Goal: Task Accomplishment & Management: Use online tool/utility

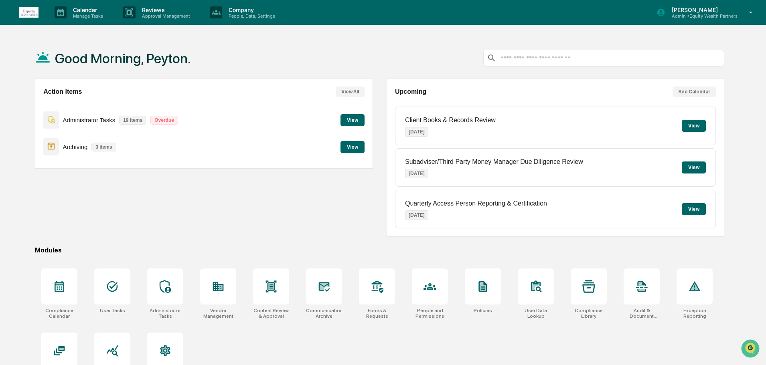
click at [353, 115] on button "View" at bounding box center [352, 120] width 24 height 12
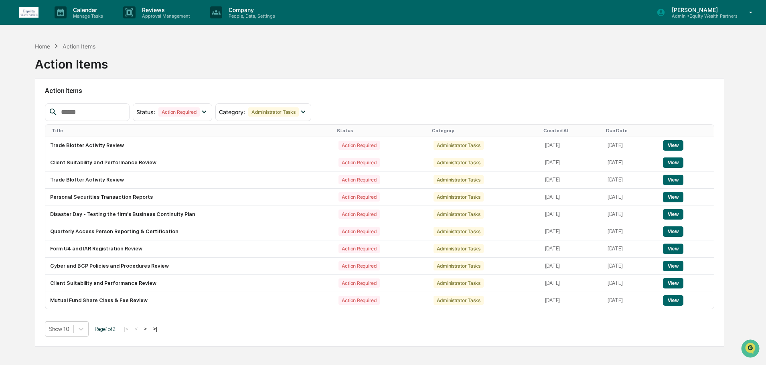
click at [149, 327] on button ">" at bounding box center [145, 328] width 8 height 7
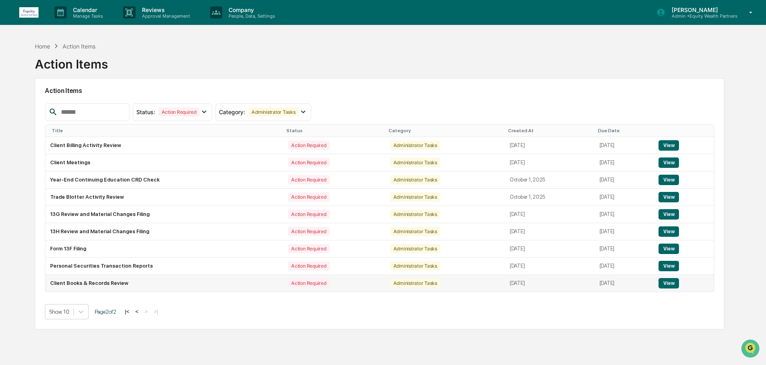
click at [194, 283] on td "Client Books & Records Review" at bounding box center [164, 283] width 238 height 17
click at [665, 281] on button "View" at bounding box center [668, 283] width 20 height 10
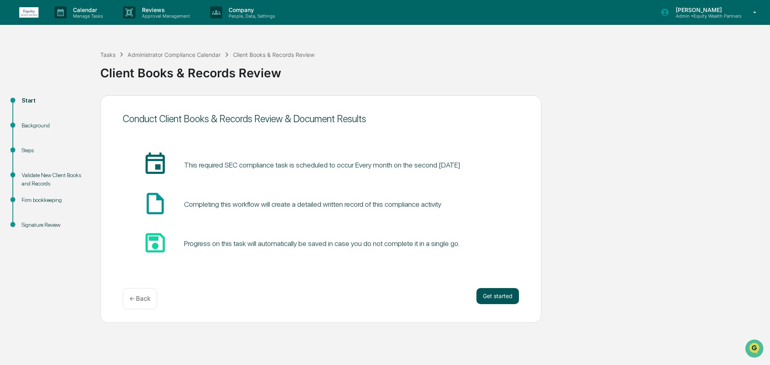
click at [504, 293] on button "Get started" at bounding box center [497, 296] width 42 height 16
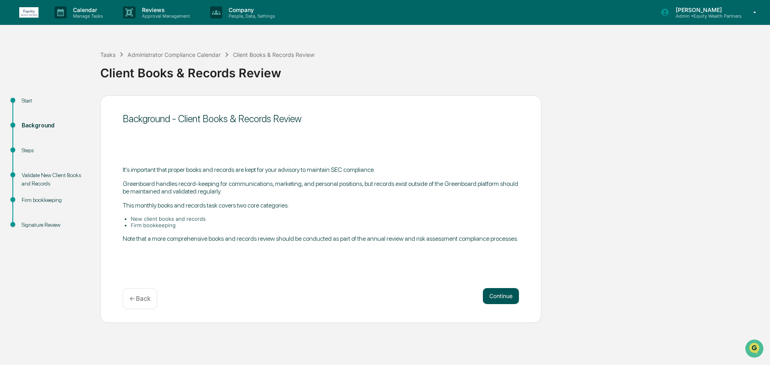
click at [504, 300] on button "Continue" at bounding box center [501, 296] width 36 height 16
